Goal: Information Seeking & Learning: Learn about a topic

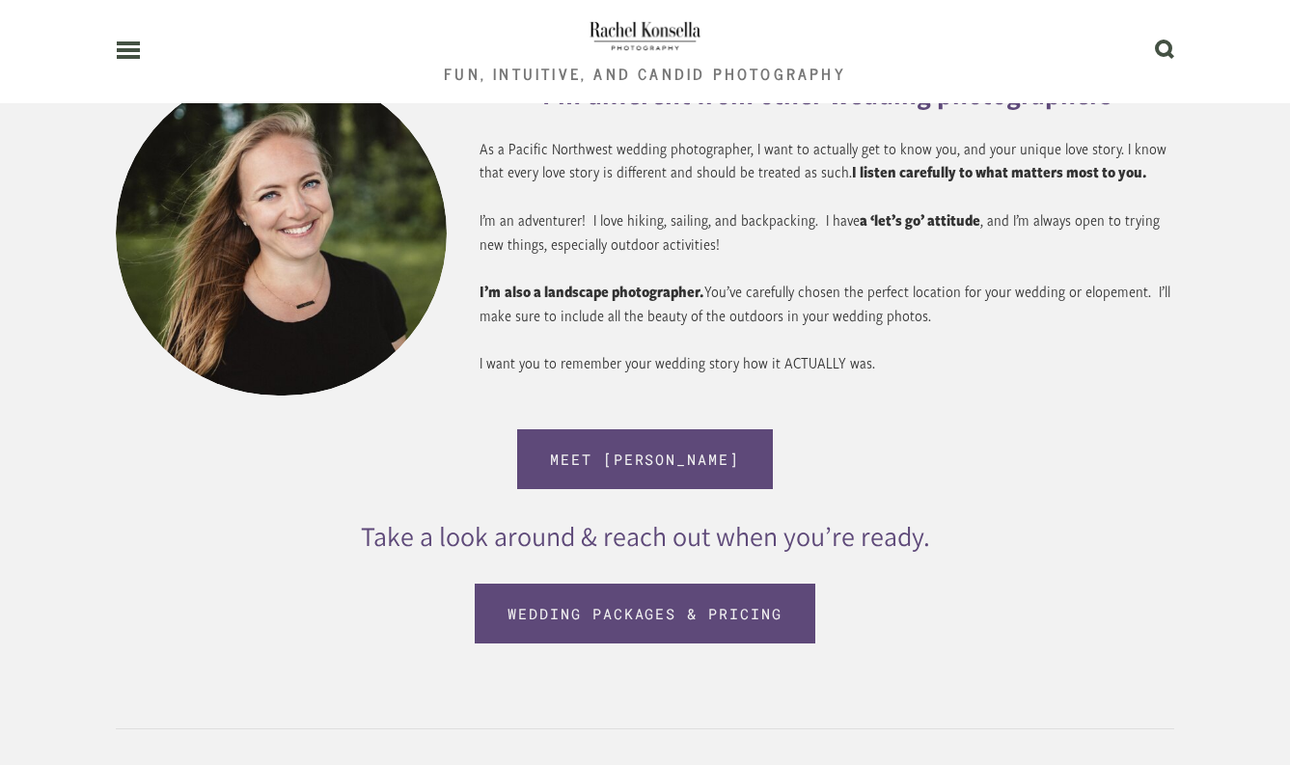
scroll to position [1658, 0]
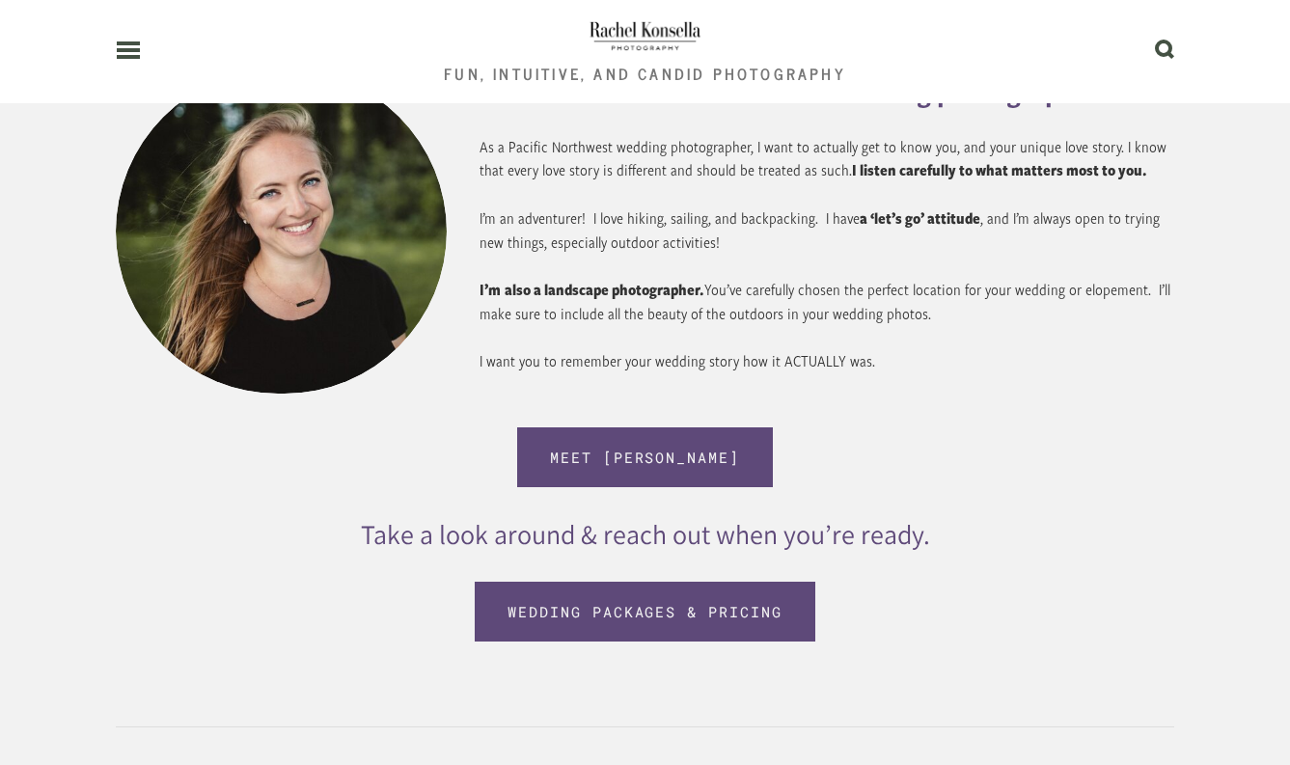
click at [124, 50] on use at bounding box center [128, 50] width 23 height 14
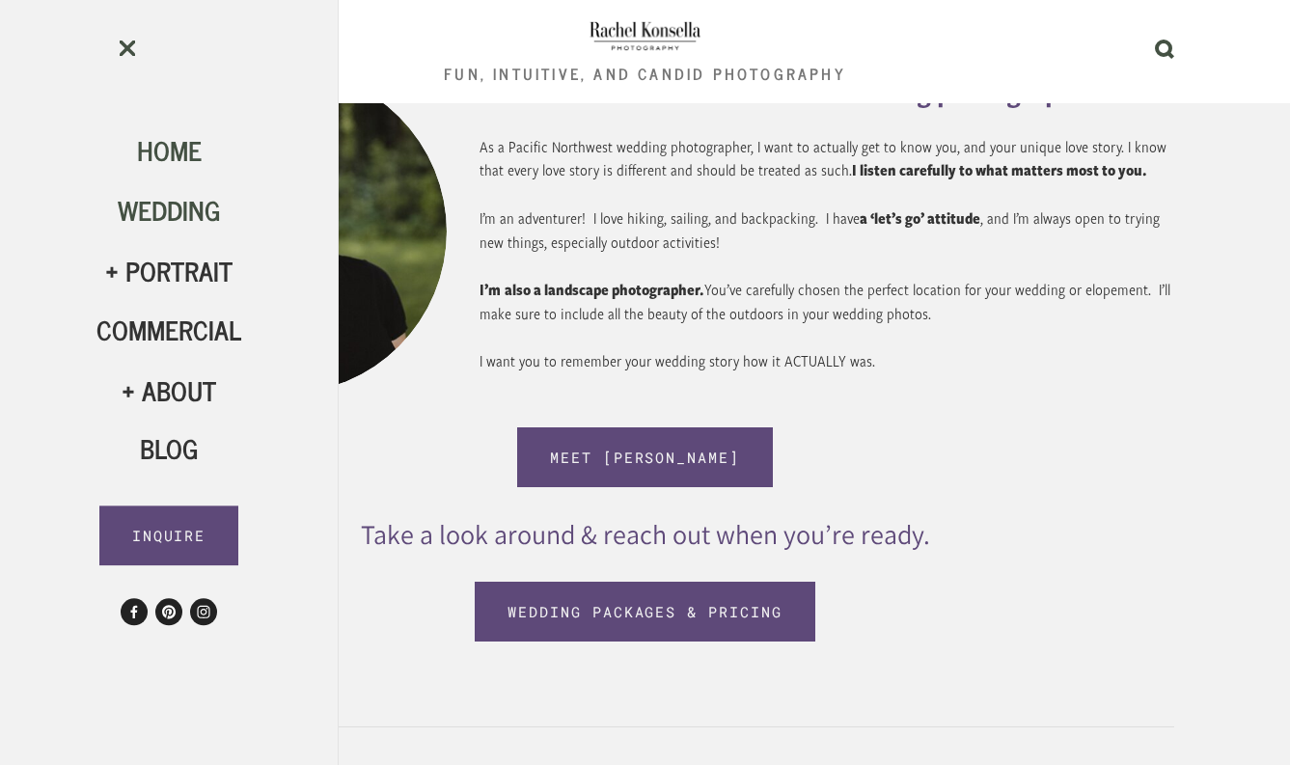
click at [201, 206] on span "Wedding" at bounding box center [169, 210] width 103 height 42
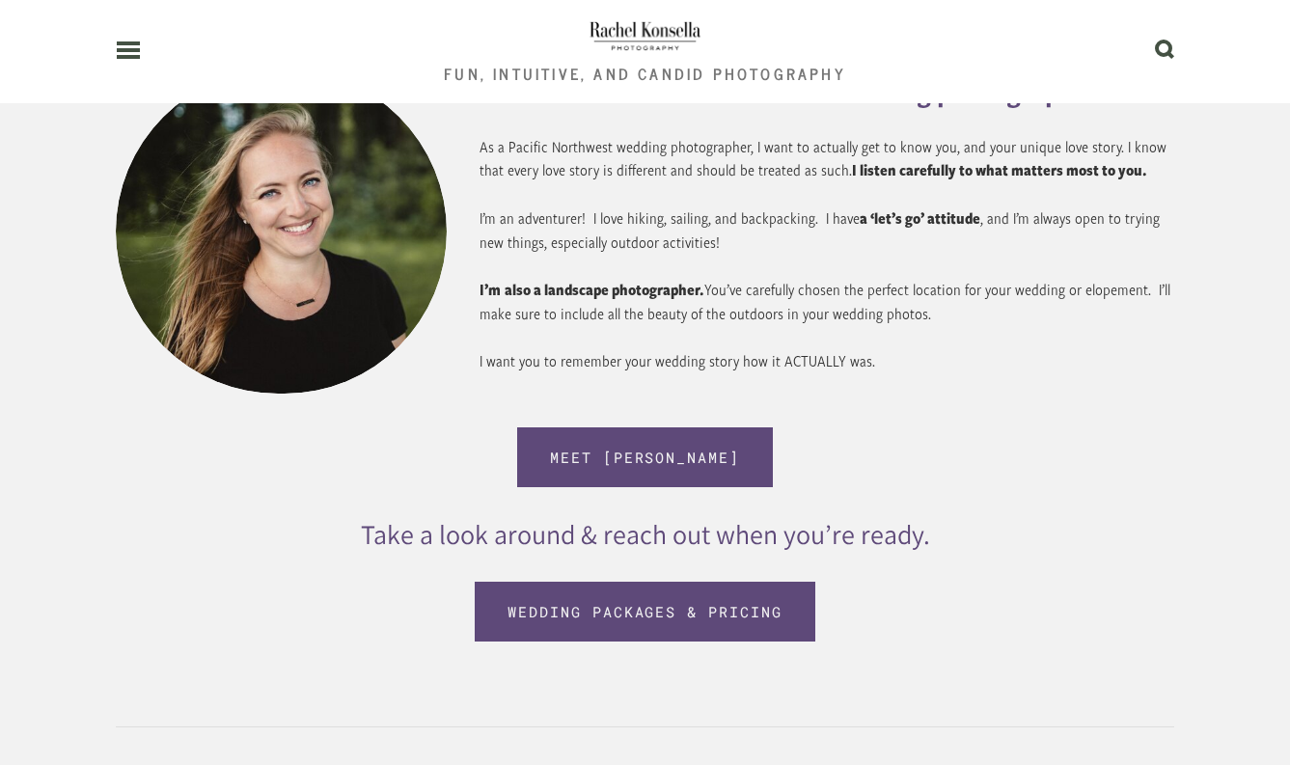
click at [625, 614] on link "Wedding Packages & Pricing" at bounding box center [645, 612] width 341 height 60
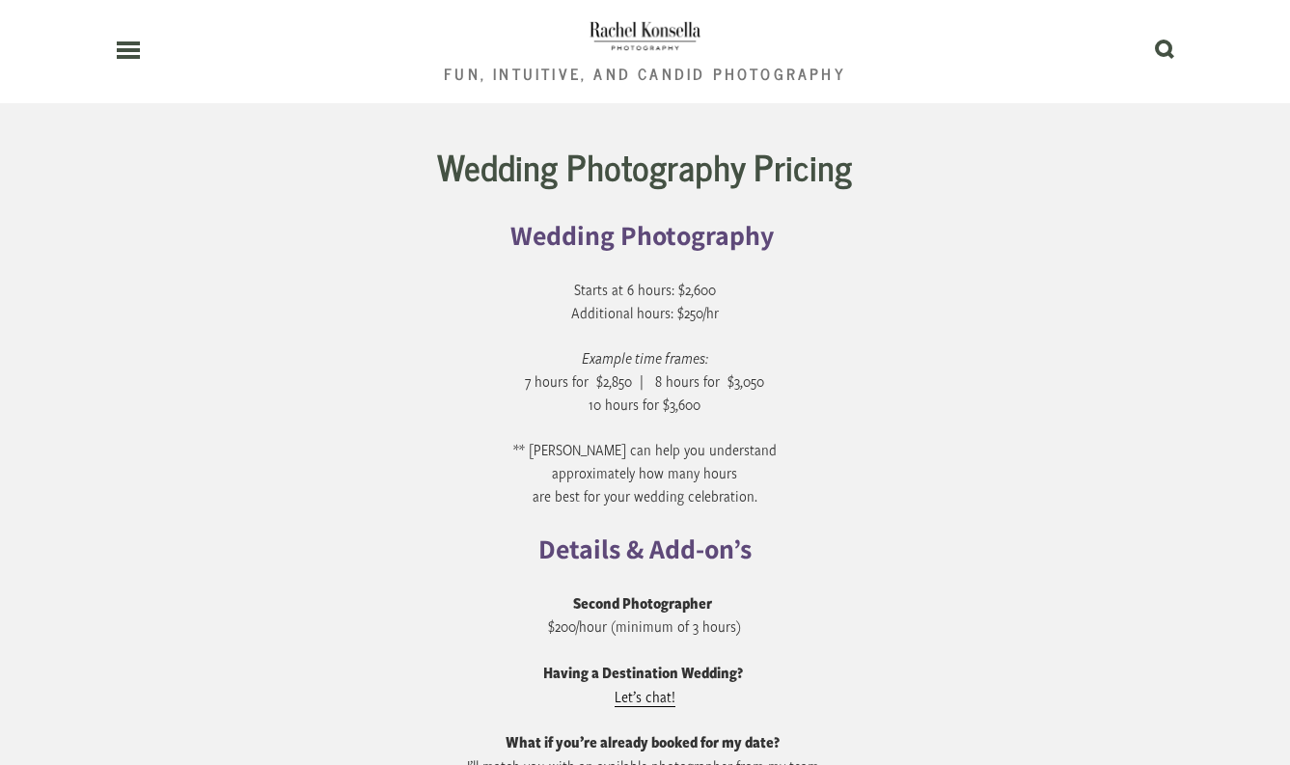
scroll to position [8436, 0]
